Goal: Information Seeking & Learning: Find specific fact

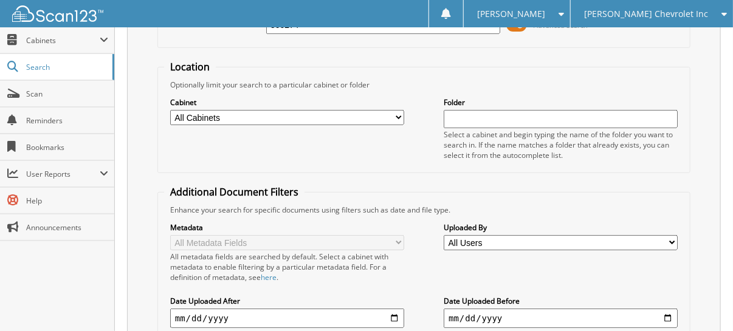
scroll to position [228, 0]
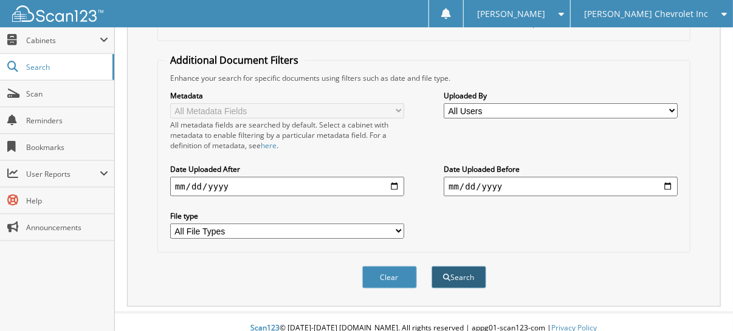
type input "500274"
click at [472, 270] on button "Search" at bounding box center [458, 277] width 55 height 22
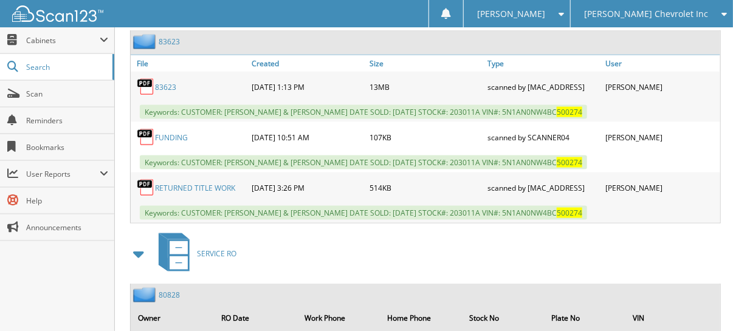
scroll to position [486, 0]
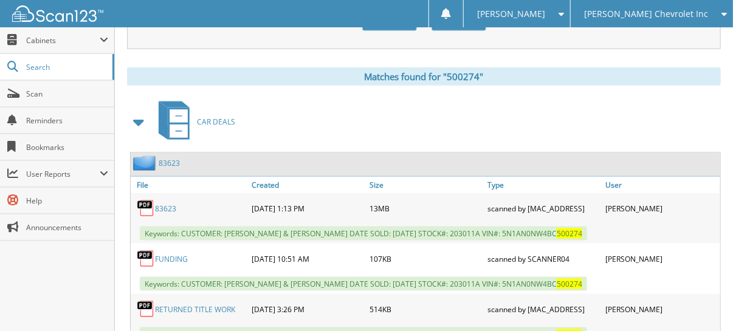
click at [139, 111] on span at bounding box center [139, 122] width 17 height 22
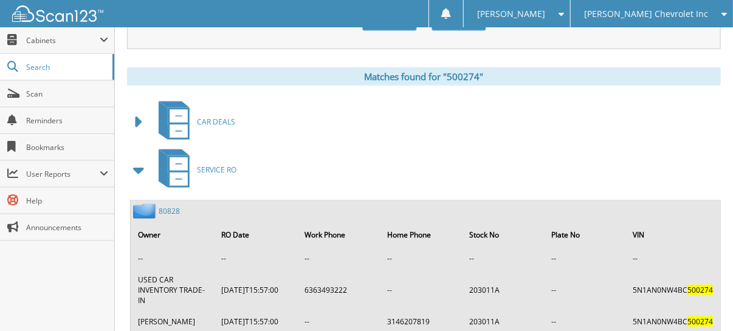
click at [137, 159] on span at bounding box center [139, 170] width 17 height 22
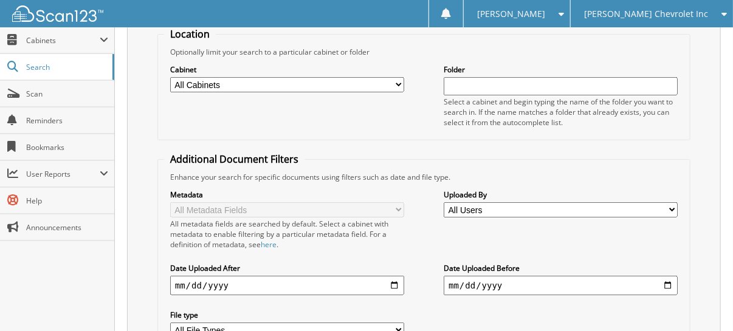
scroll to position [0, 0]
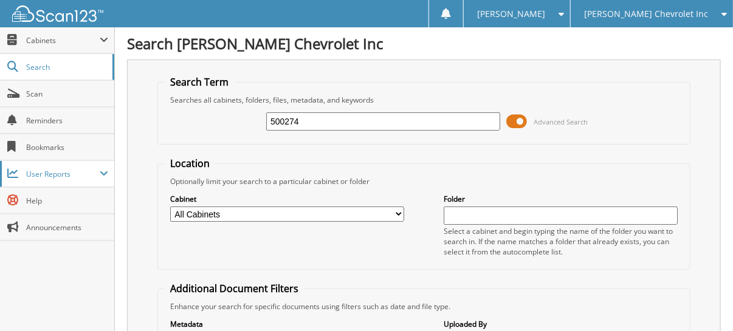
click at [90, 174] on span "User Reports" at bounding box center [63, 174] width 74 height 10
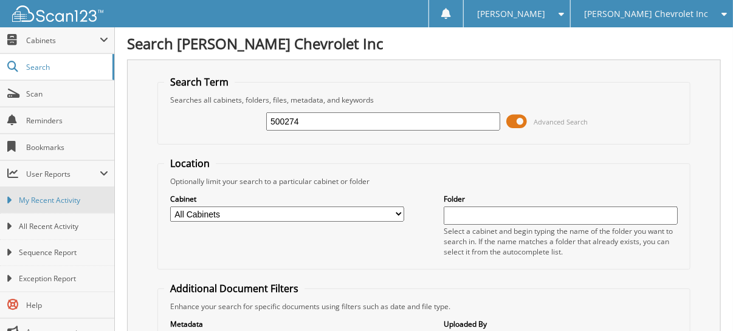
click at [56, 187] on link "My Recent Activity" at bounding box center [57, 200] width 114 height 26
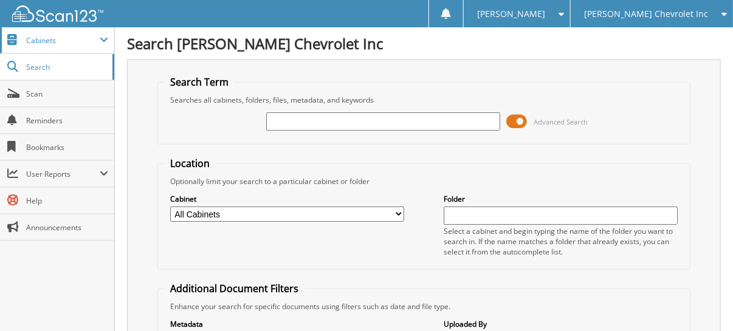
click at [41, 46] on span "Cabinets" at bounding box center [57, 40] width 114 height 26
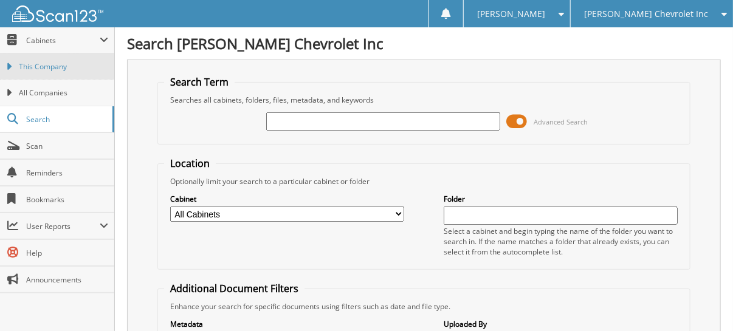
click at [46, 70] on span "This Company" at bounding box center [63, 66] width 89 height 11
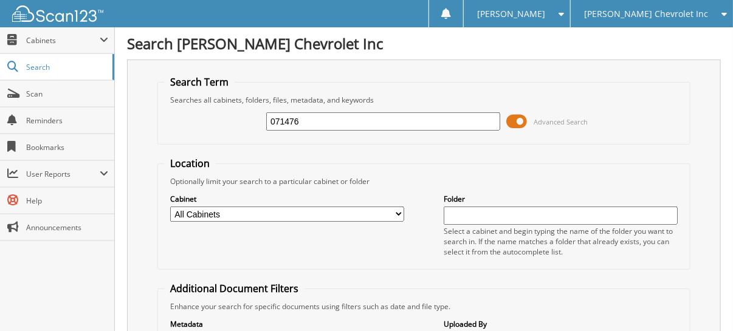
type input "071476"
